Goal: Task Accomplishment & Management: Manage account settings

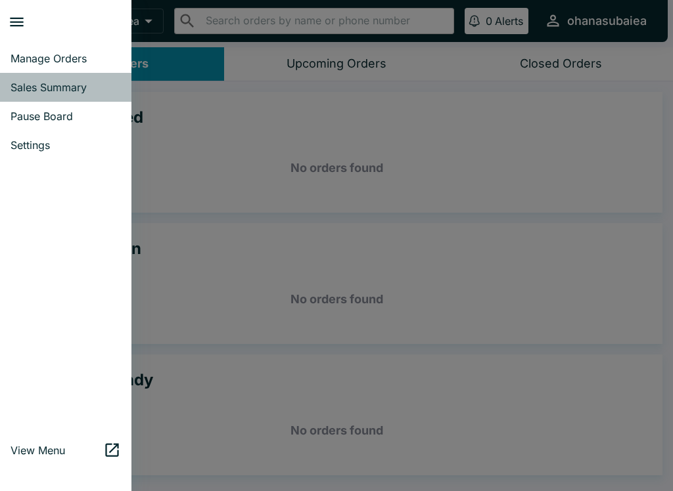
click at [17, 78] on link "Sales Summary" at bounding box center [65, 87] width 131 height 29
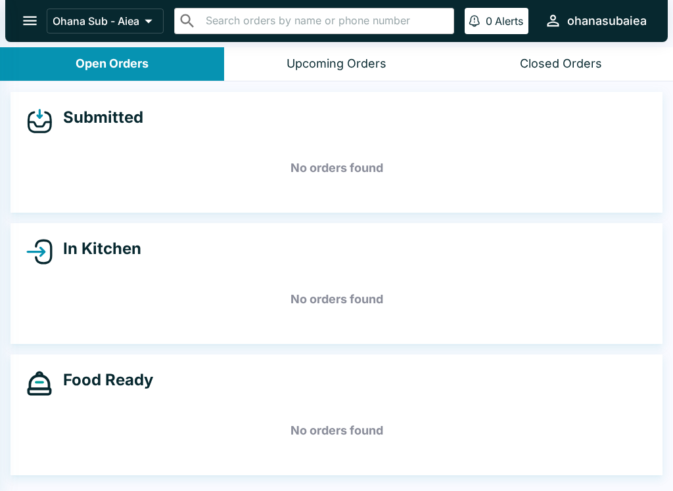
select select "03:00"
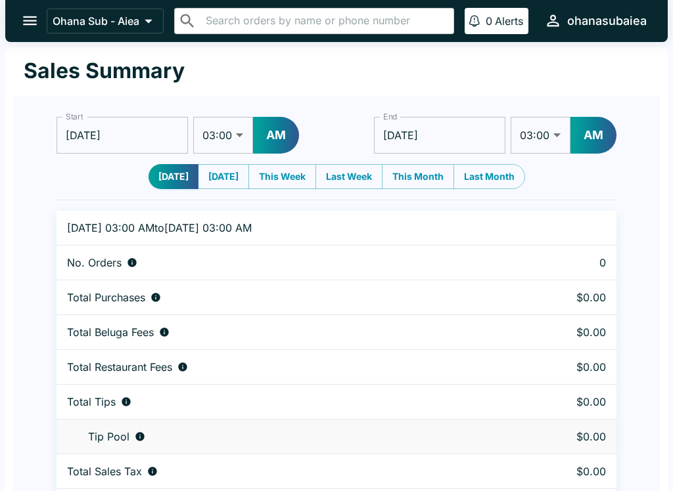
click at [226, 182] on button "[DATE]" at bounding box center [223, 176] width 51 height 25
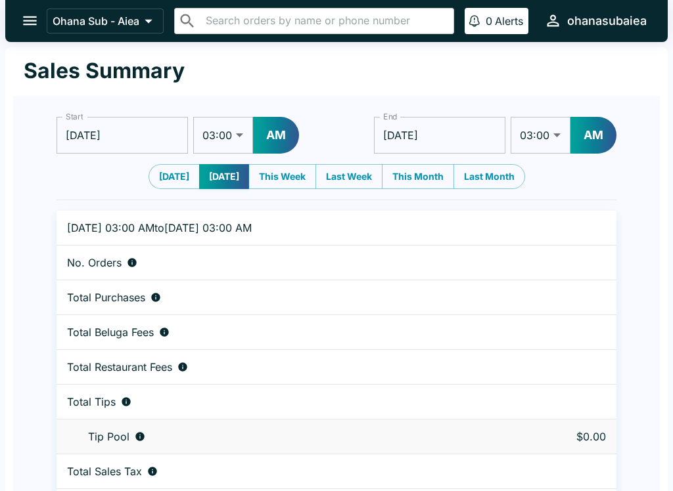
type input "[DATE]"
click at [292, 180] on button "This Week" at bounding box center [282, 176] width 68 height 25
type input "[DATE]"
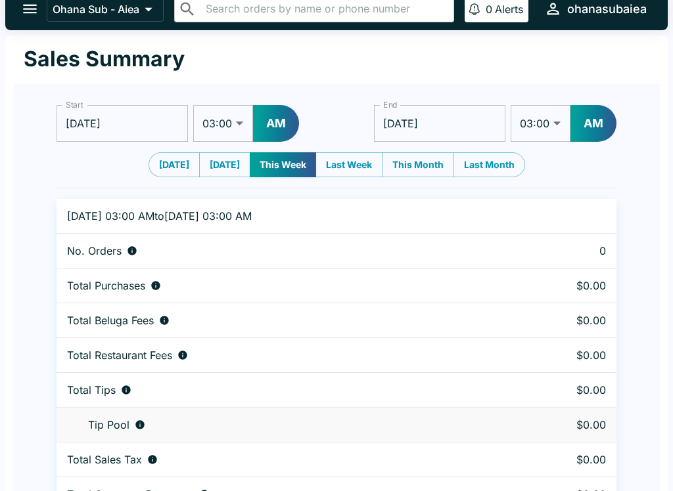
scroll to position [8, 0]
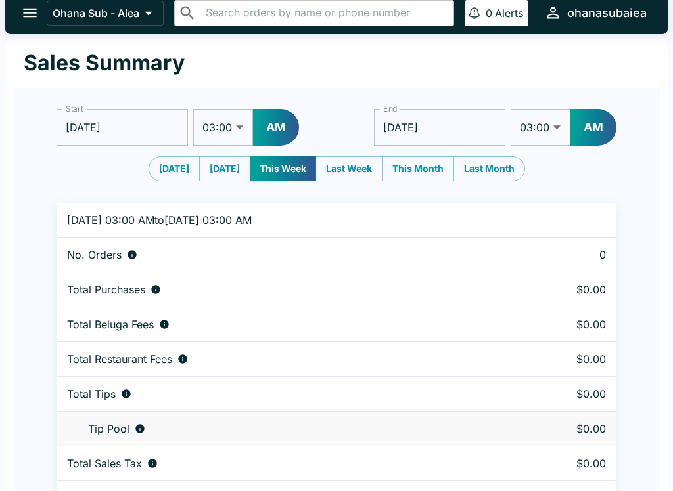
click at [361, 179] on button "Last Week" at bounding box center [348, 168] width 67 height 25
type input "[DATE]"
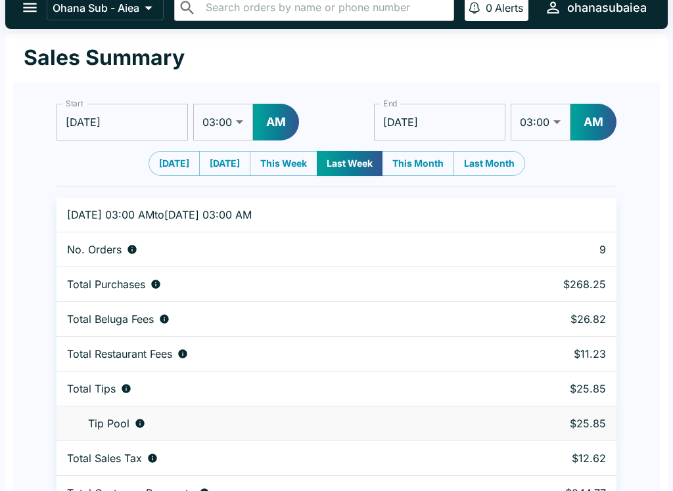
scroll to position [40, 0]
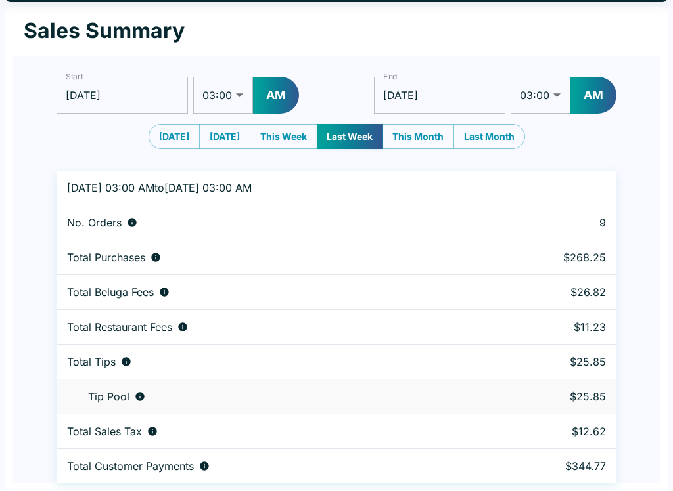
click at [590, 219] on p "9" at bounding box center [550, 222] width 112 height 13
click at [585, 227] on p "9" at bounding box center [550, 222] width 112 height 13
click at [72, 210] on td "No. Orders" at bounding box center [269, 223] width 427 height 35
click at [79, 233] on td "No. Orders" at bounding box center [269, 223] width 427 height 35
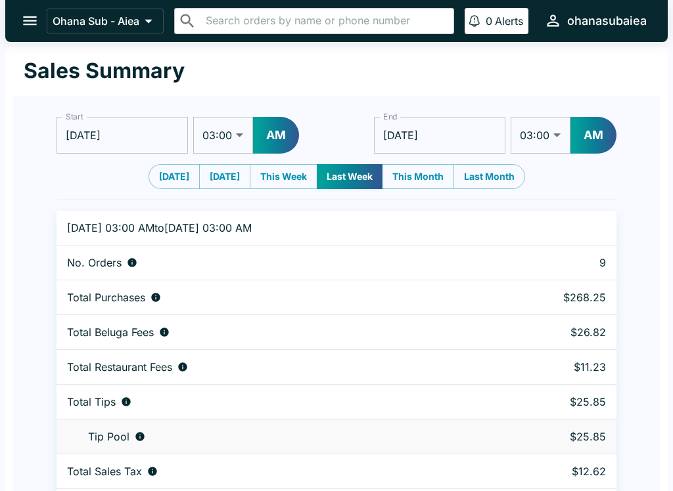
click at [44, 14] on button "open drawer" at bounding box center [30, 21] width 34 height 34
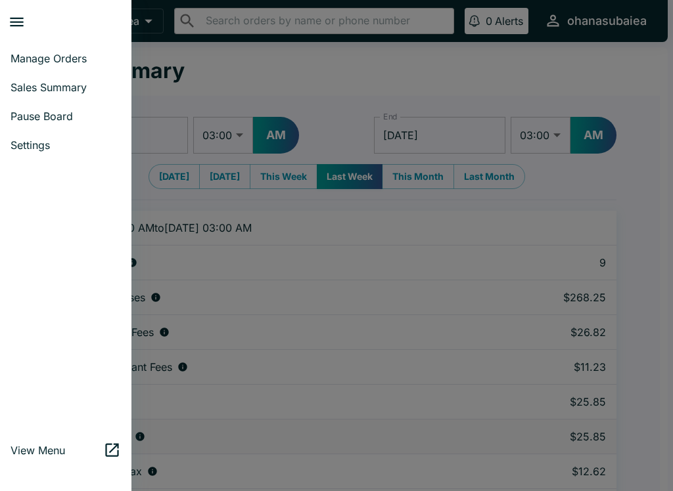
click at [68, 451] on span "View Menu" at bounding box center [57, 450] width 93 height 13
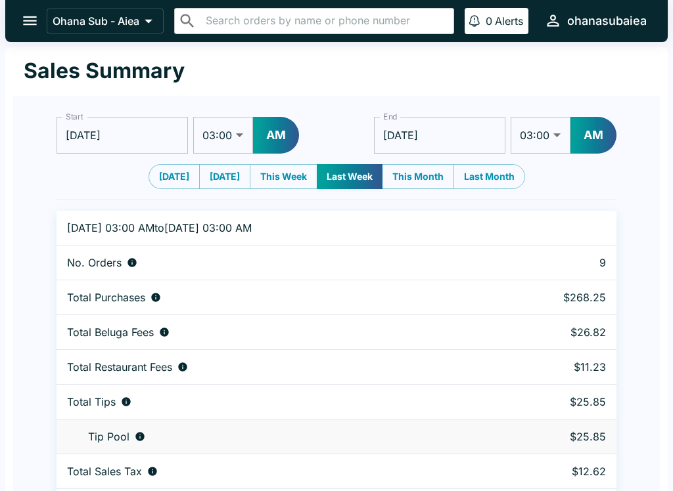
click at [22, 25] on icon "open drawer" at bounding box center [30, 21] width 18 height 18
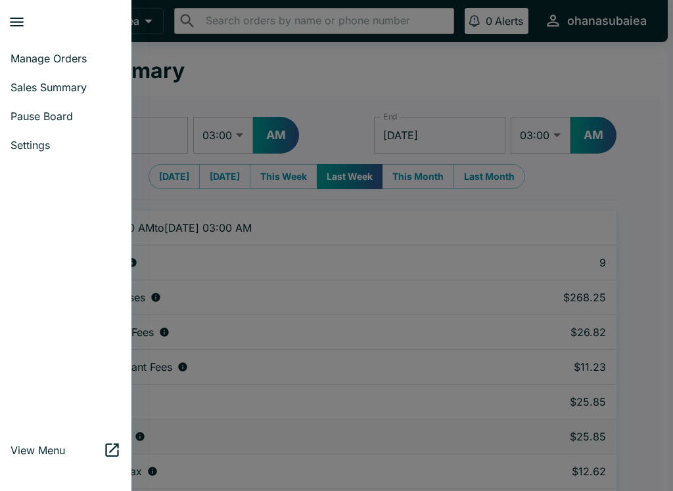
click at [17, 54] on span "Manage Orders" at bounding box center [66, 58] width 110 height 13
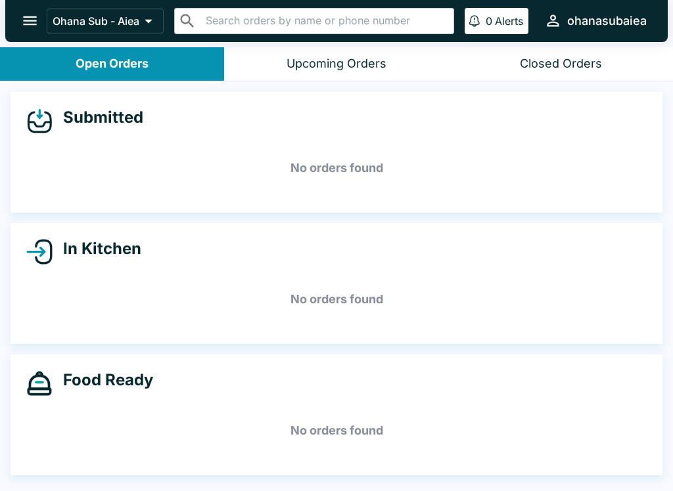
scroll to position [2, 0]
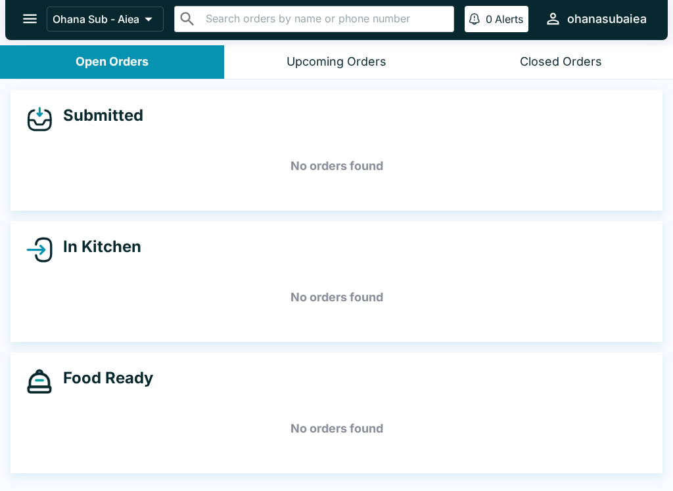
click at [39, 18] on button "open drawer" at bounding box center [30, 19] width 34 height 34
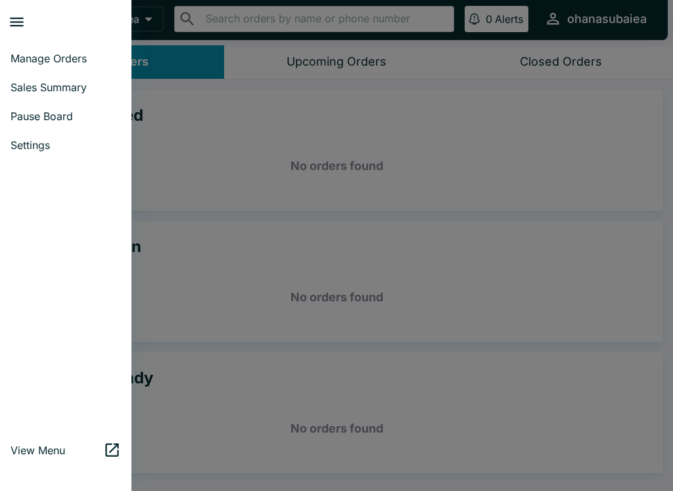
click at [4, 18] on button "close drawer" at bounding box center [17, 22] width 34 height 34
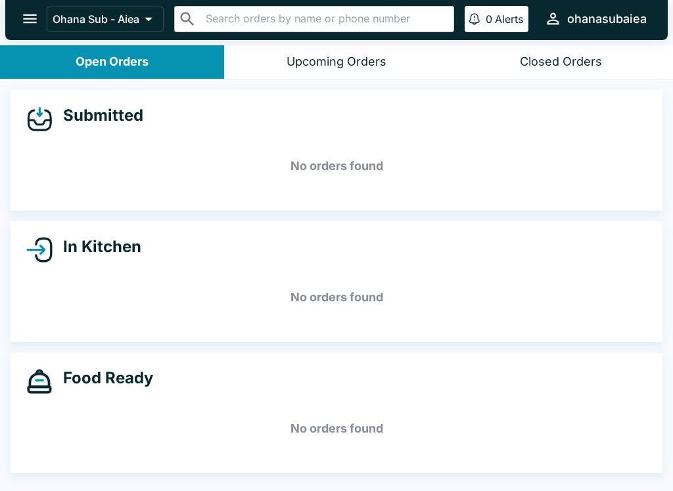
click at [26, 31] on button "open drawer" at bounding box center [30, 19] width 34 height 34
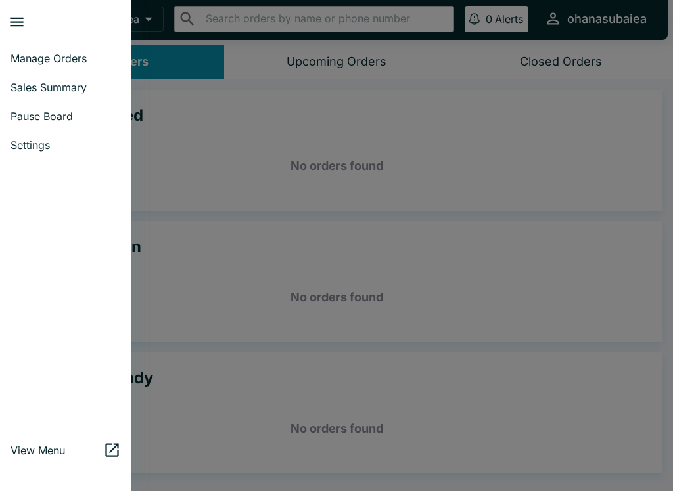
click at [199, 172] on div at bounding box center [336, 245] width 673 height 491
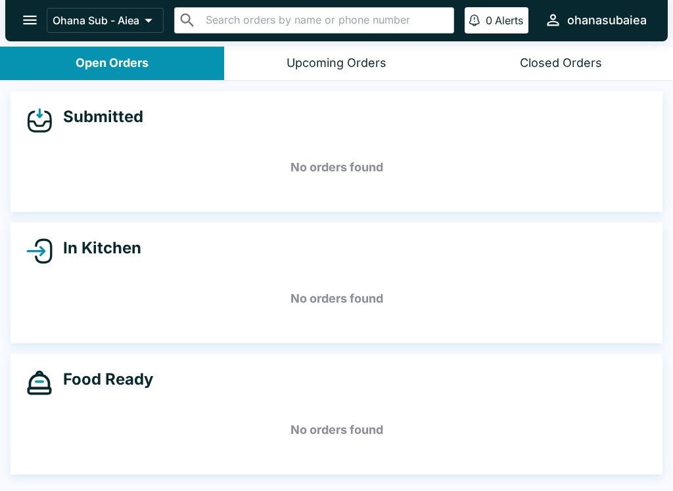
scroll to position [0, 0]
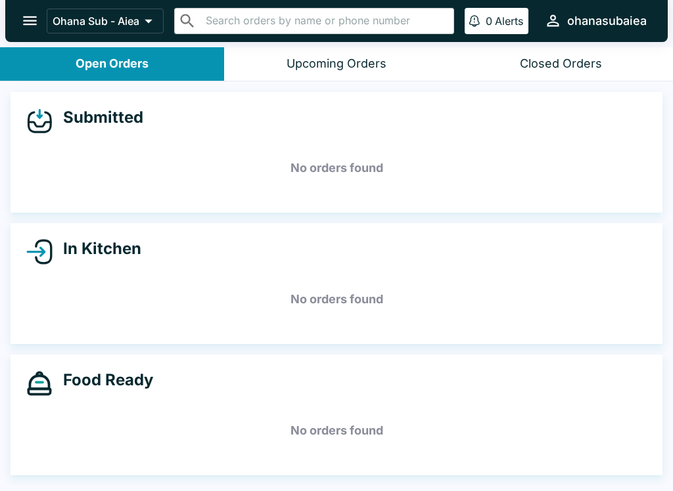
click at [29, 30] on button "open drawer" at bounding box center [30, 21] width 34 height 34
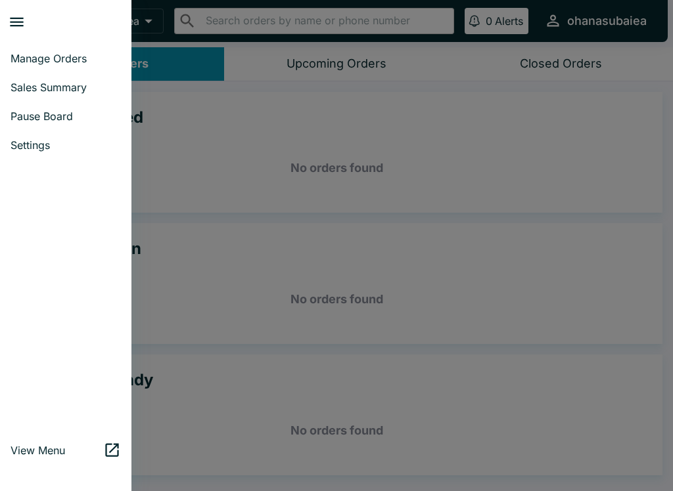
click at [242, 265] on div at bounding box center [336, 245] width 673 height 491
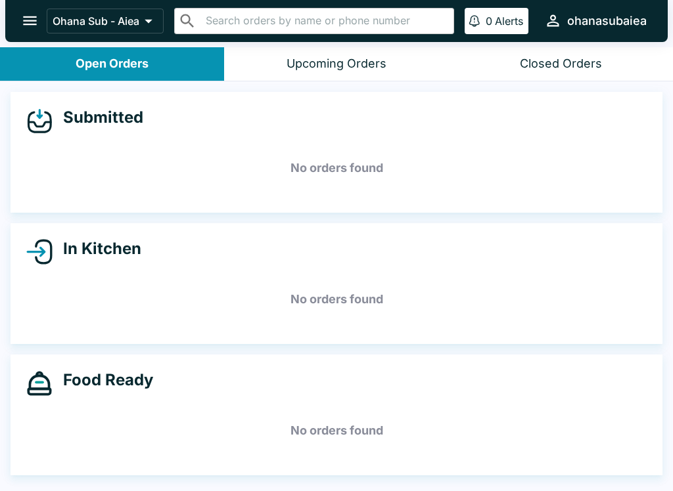
click at [18, 20] on button "open drawer" at bounding box center [30, 21] width 34 height 34
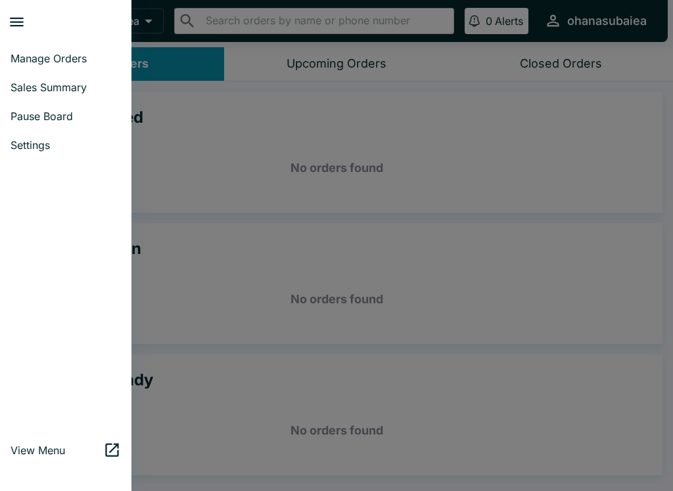
click at [208, 160] on div at bounding box center [336, 245] width 673 height 491
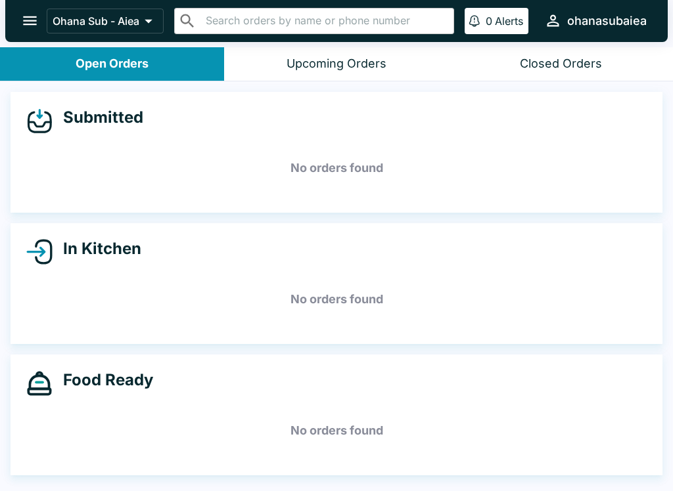
click at [277, 59] on button "Upcoming Orders" at bounding box center [336, 64] width 224 height 34
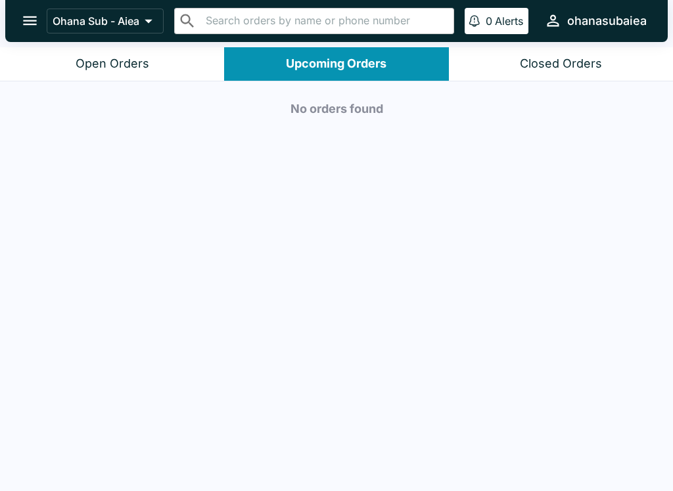
click at [595, 72] on button "Closed Orders" at bounding box center [561, 64] width 224 height 34
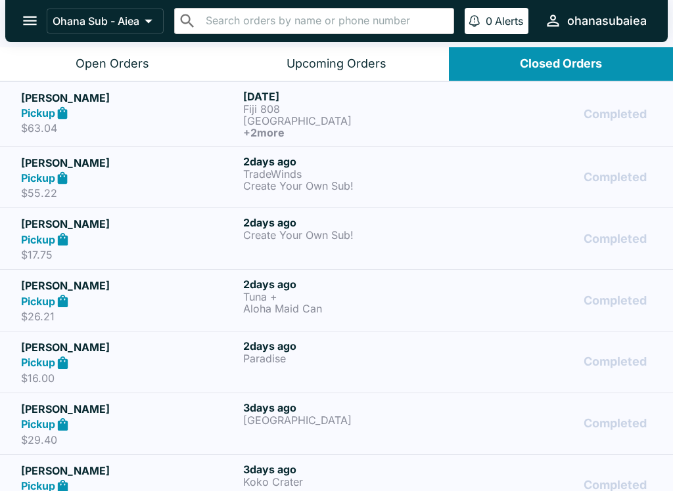
click at [89, 64] on div "Open Orders" at bounding box center [113, 63] width 74 height 15
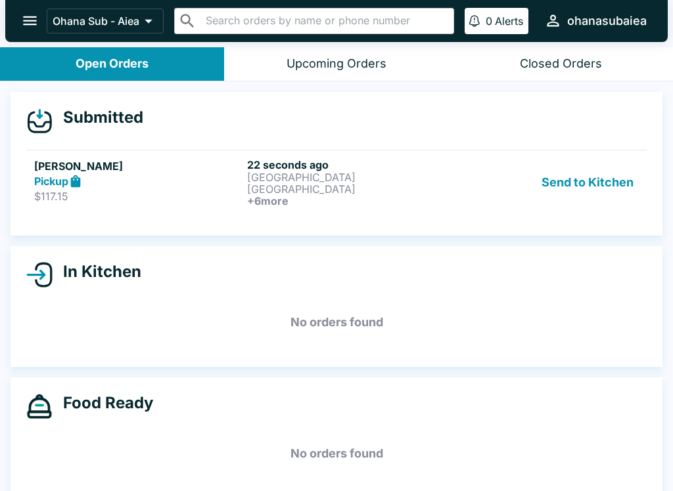
click at [616, 181] on button "Send to Kitchen" at bounding box center [587, 182] width 102 height 49
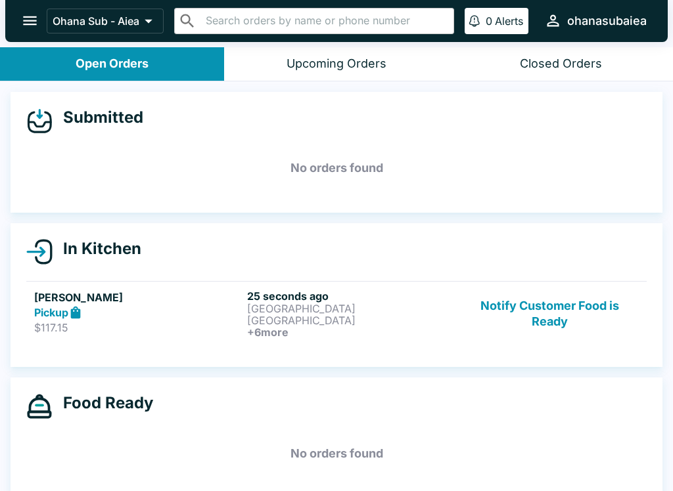
click at [536, 56] on div "Closed Orders" at bounding box center [561, 63] width 82 height 15
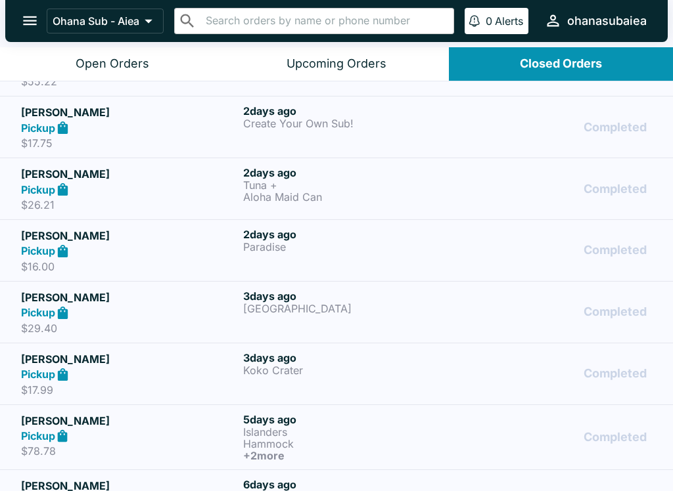
scroll to position [112, 0]
click at [126, 305] on div "Pickup" at bounding box center [129, 312] width 217 height 15
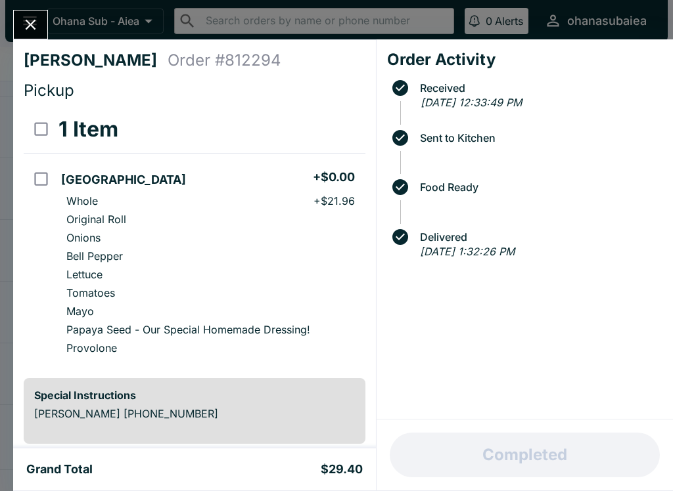
click at [34, 35] on button "Close" at bounding box center [31, 25] width 34 height 28
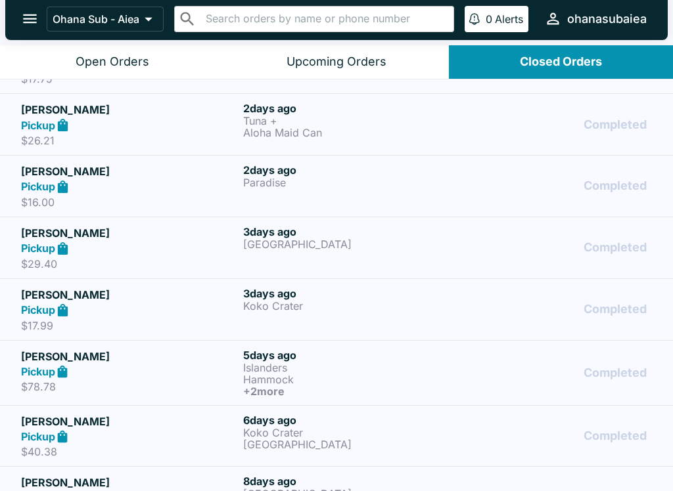
scroll to position [177, 0]
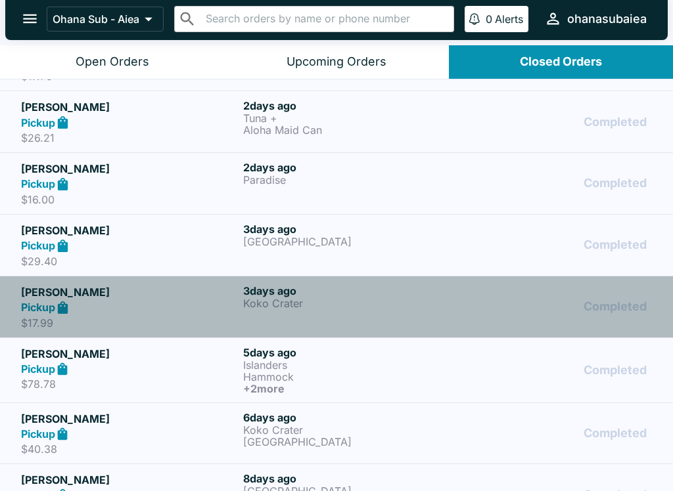
click at [87, 301] on div "Pickup" at bounding box center [129, 307] width 217 height 15
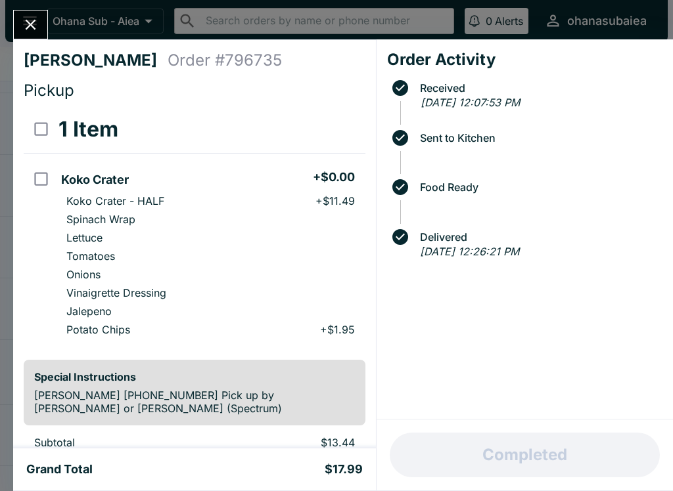
scroll to position [-1, 0]
click at [37, 32] on icon "Close" at bounding box center [31, 25] width 18 height 18
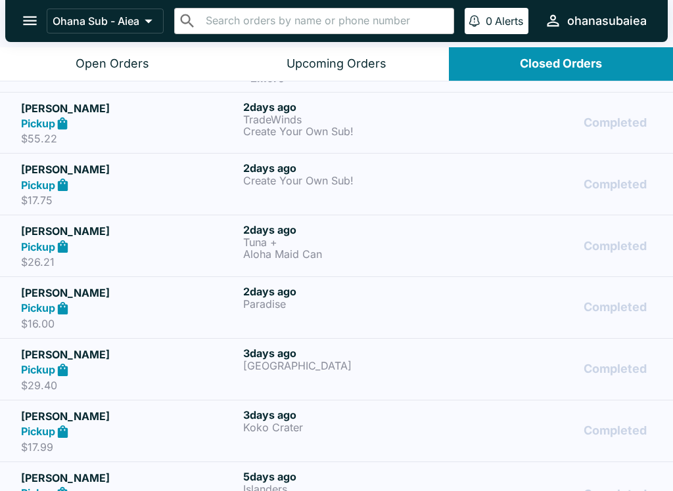
scroll to position [55, 0]
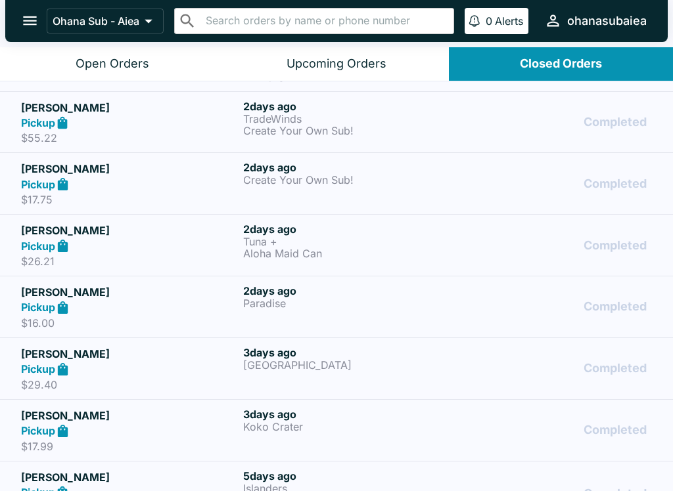
click at [139, 304] on div "Pickup" at bounding box center [129, 307] width 217 height 15
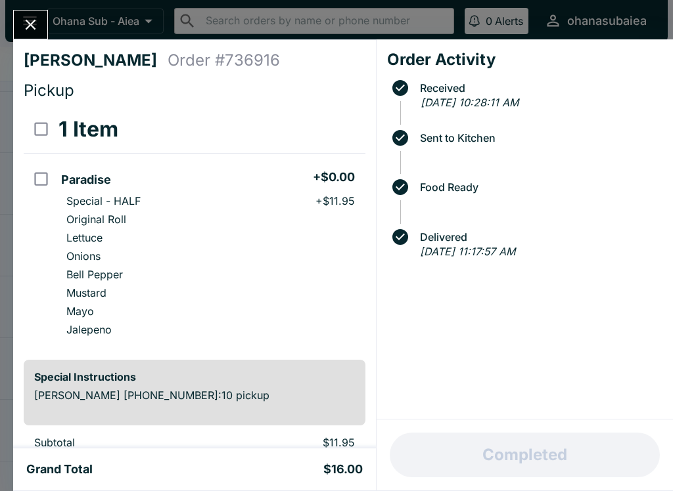
click at [5, 22] on div "[PERSON_NAME] Order # 736916 Pickup 1 Item Paradise + $0.00 Special - HALF + $1…" at bounding box center [336, 245] width 673 height 491
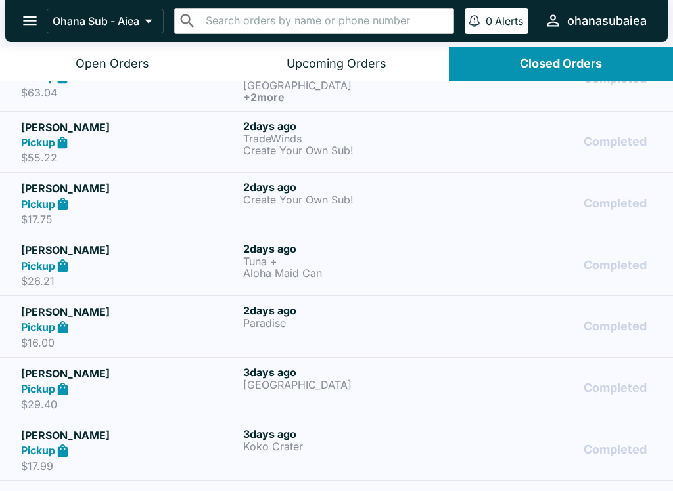
scroll to position [37, 0]
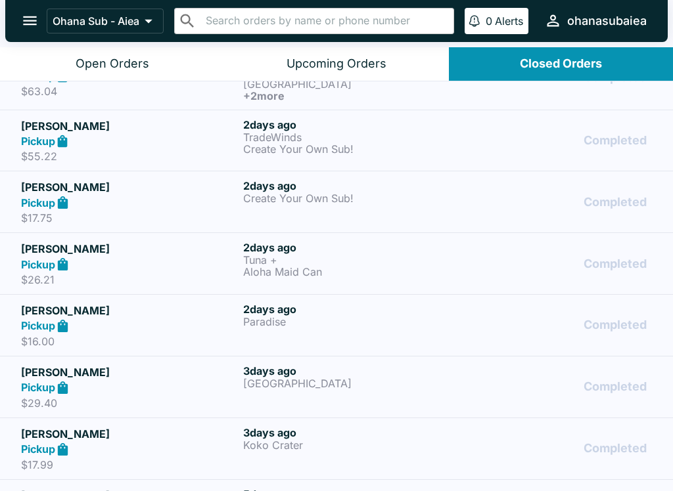
click at [198, 207] on div "Pickup" at bounding box center [129, 202] width 217 height 15
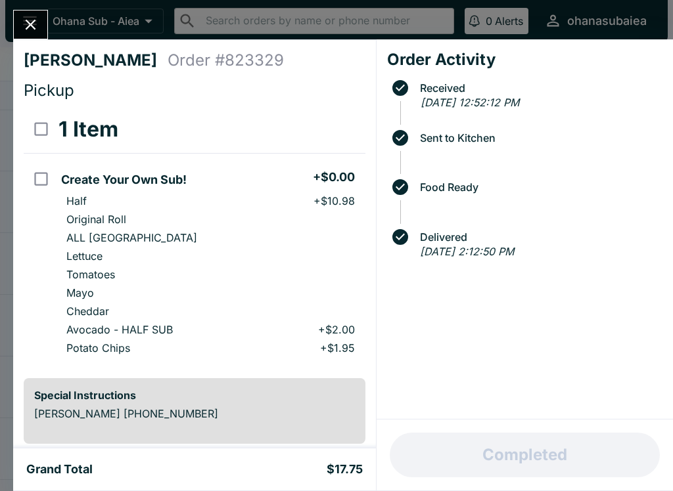
click at [292, 231] on li "ALL [GEOGRAPHIC_DATA]" at bounding box center [210, 238] width 309 height 18
checkbox input "true"
click at [5, 286] on div "[PERSON_NAME] Order # 823329 Pickup 1 Item Refund Create Your Own Sub! + $0.00 …" at bounding box center [336, 245] width 673 height 491
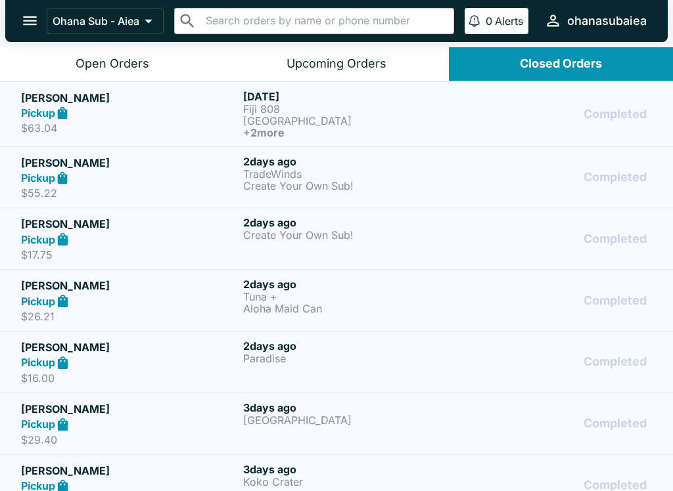
click at [83, 230] on h5 "[PERSON_NAME]" at bounding box center [129, 224] width 217 height 16
